Goal: Task Accomplishment & Management: Use online tool/utility

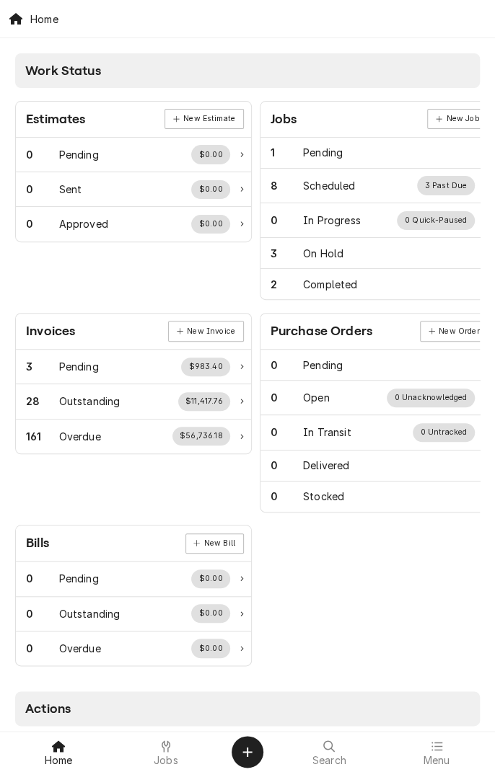
click at [160, 756] on span "Jobs" at bounding box center [166, 761] width 25 height 12
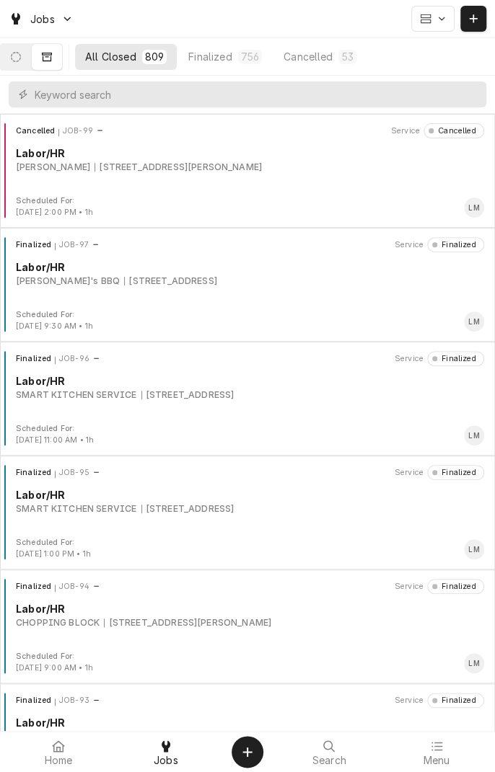
click at [23, 67] on button "Dynamic Content Wrapper" at bounding box center [16, 57] width 30 height 26
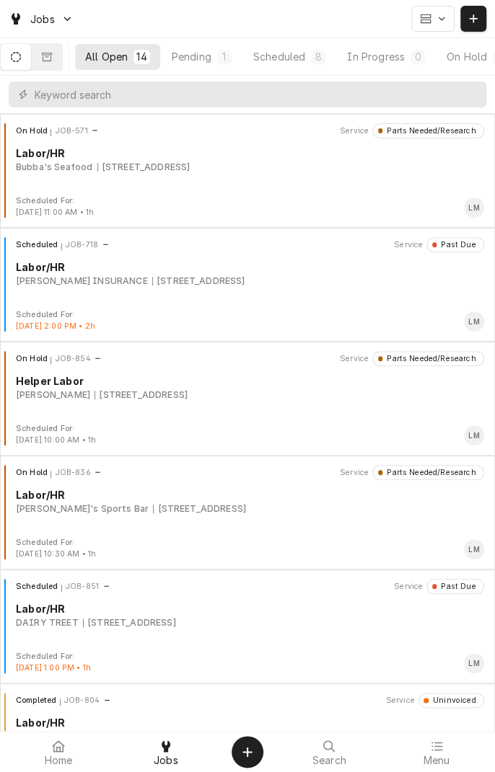
click at [305, 58] on div "Scheduled" at bounding box center [279, 56] width 52 height 15
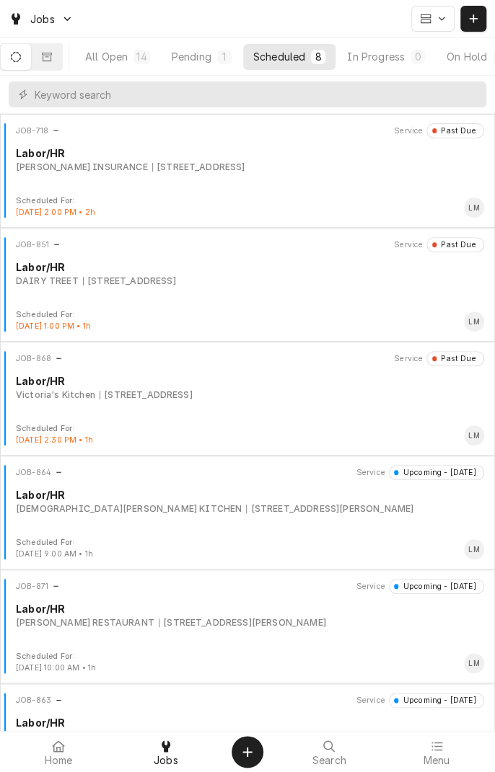
click at [246, 512] on div "[STREET_ADDRESS][PERSON_NAME]" at bounding box center [329, 508] width 167 height 13
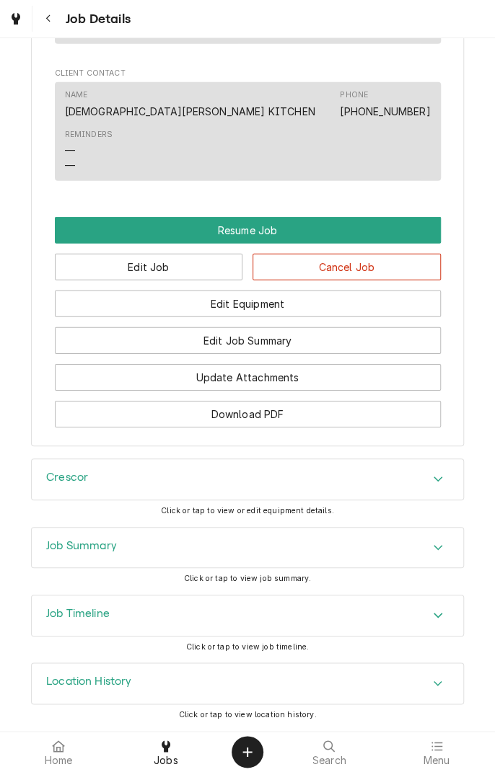
scroll to position [1252, 0]
click at [253, 238] on button "Resume Job" at bounding box center [248, 230] width 386 height 27
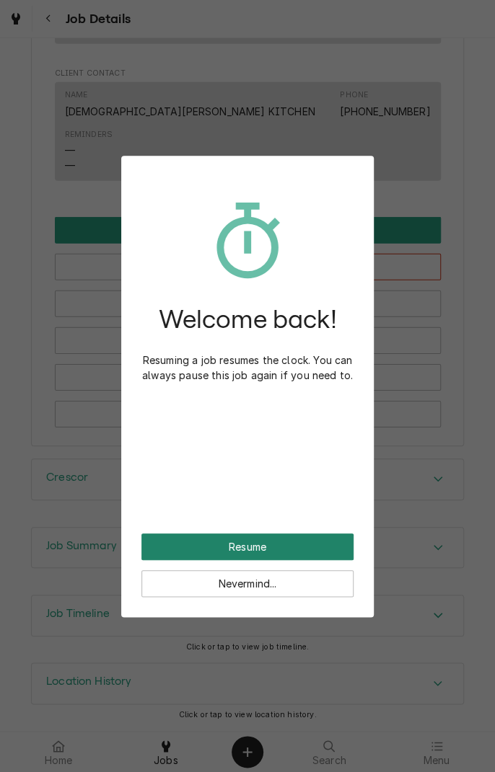
click at [283, 545] on button "Resume" at bounding box center [247, 546] width 212 height 27
